Goal: Check status: Check status

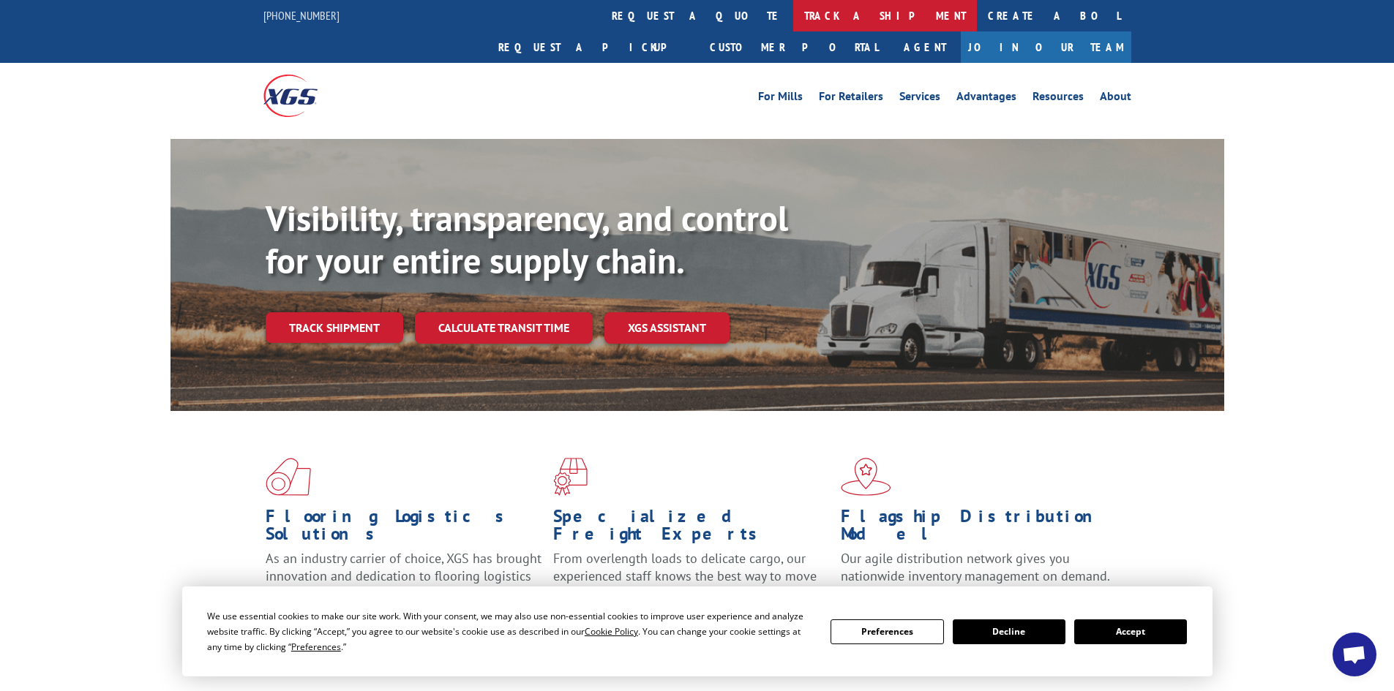
click at [793, 15] on link "track a shipment" at bounding box center [885, 15] width 184 height 31
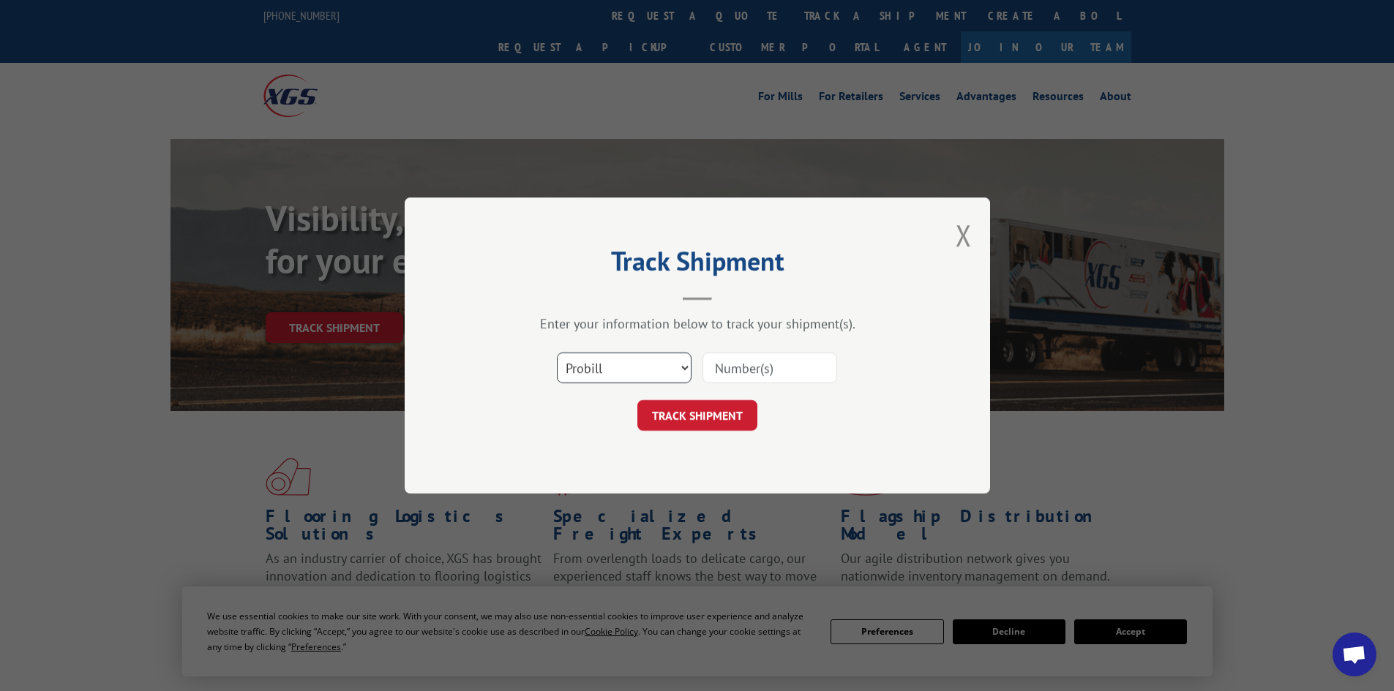
click at [666, 363] on select "Select category... Probill BOL PO" at bounding box center [624, 368] width 135 height 31
select select "bol"
click at [557, 353] on select "Select category... Probill BOL PO" at bounding box center [624, 368] width 135 height 31
drag, startPoint x: 721, startPoint y: 374, endPoint x: 759, endPoint y: 365, distance: 39.0
click at [721, 374] on input at bounding box center [769, 368] width 135 height 31
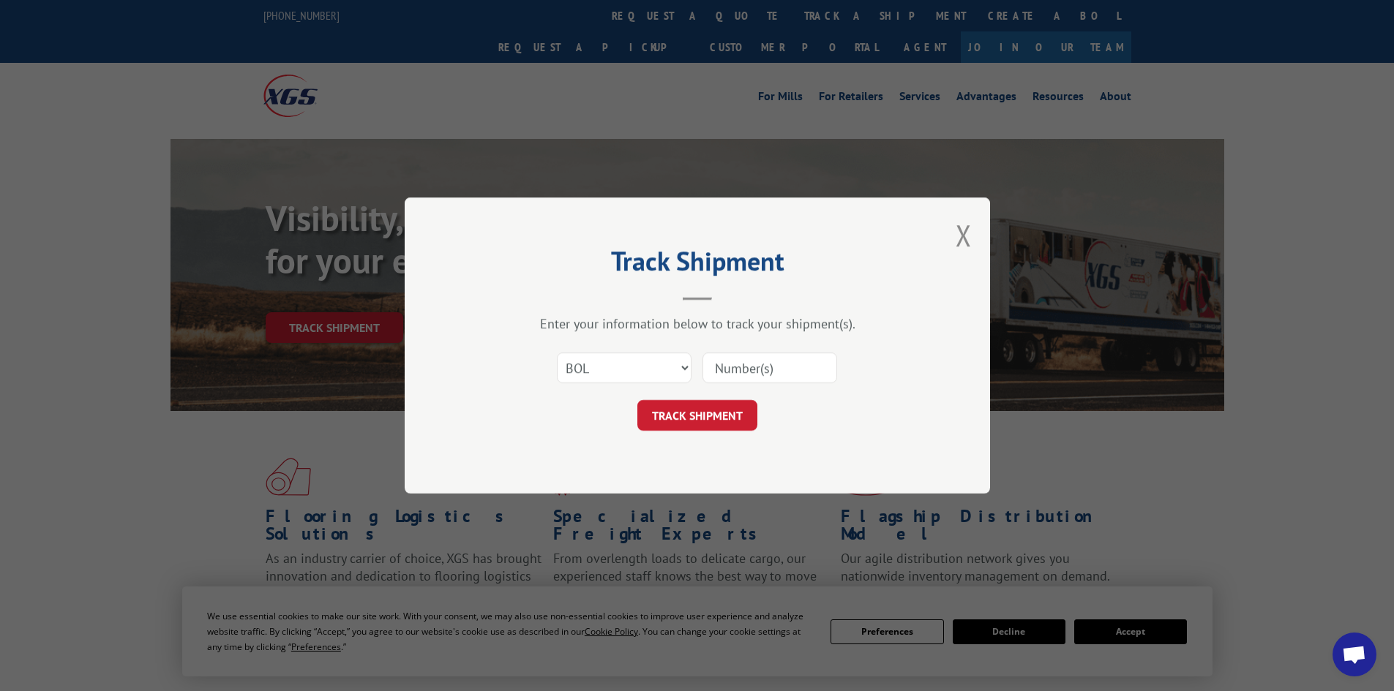
paste input "816275,"
type input "816275"
click at [710, 411] on button "TRACK SHIPMENT" at bounding box center [697, 415] width 120 height 31
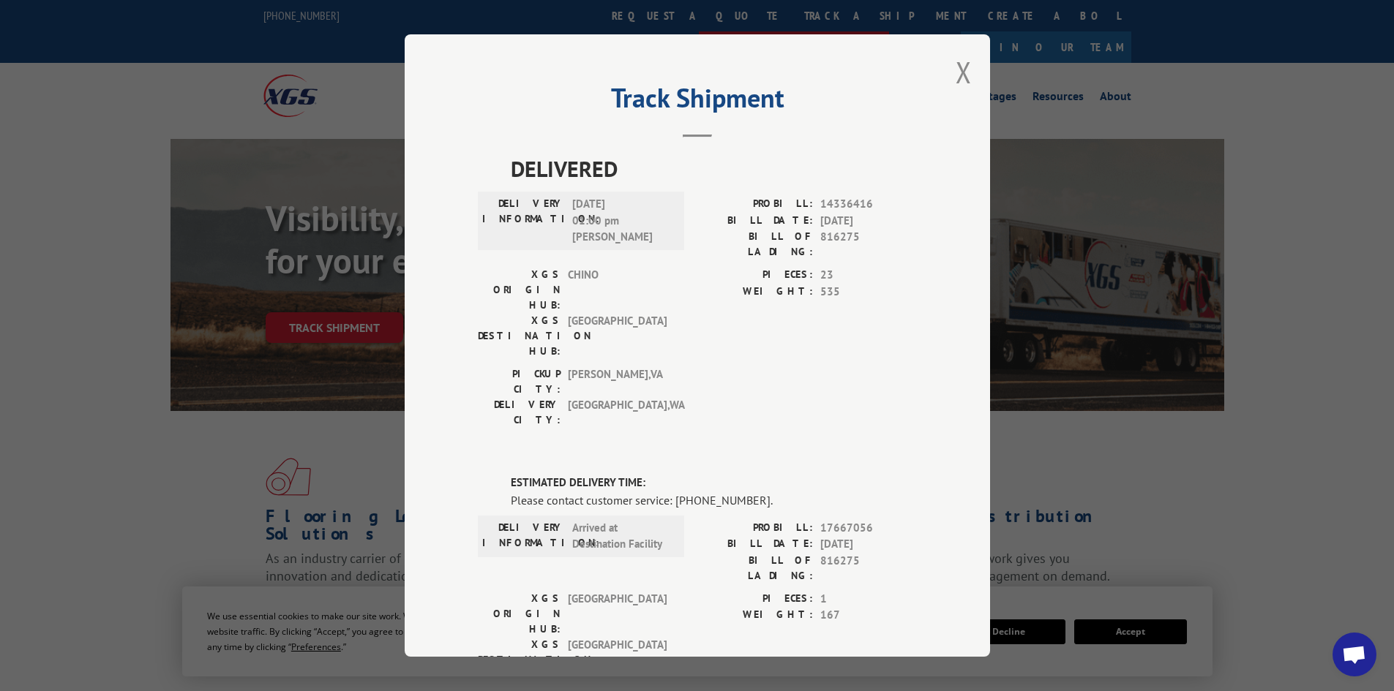
drag, startPoint x: 955, startPoint y: 72, endPoint x: 893, endPoint y: 5, distance: 91.1
click at [955, 72] on button "Close modal" at bounding box center [963, 72] width 16 height 39
